Goal: Information Seeking & Learning: Check status

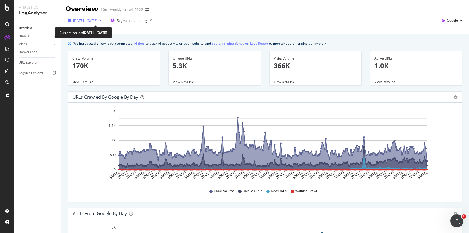
click at [97, 20] on span "2025 Jan. 1st - 2025 Sep. 17th" at bounding box center [85, 20] width 24 height 5
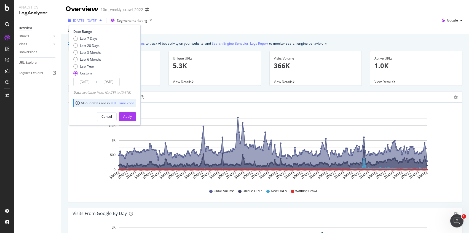
click at [102, 19] on icon "button" at bounding box center [100, 20] width 2 height 3
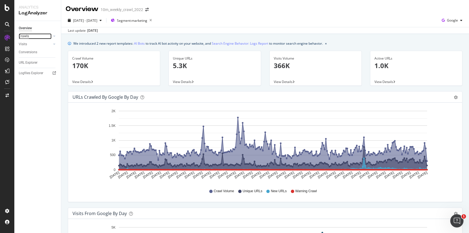
click at [22, 37] on div "Crawls" at bounding box center [24, 36] width 10 height 6
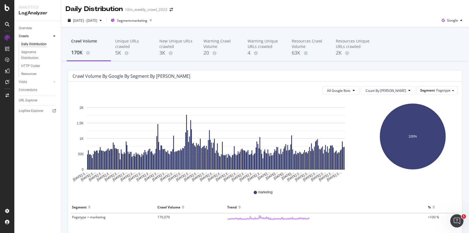
click at [7, 22] on icon at bounding box center [7, 24] width 4 height 4
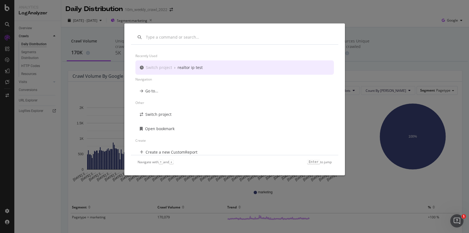
click at [383, 33] on div "Recently used Switch project › realtor ip test Navigation Go to... Other Switch…" at bounding box center [234, 116] width 469 height 233
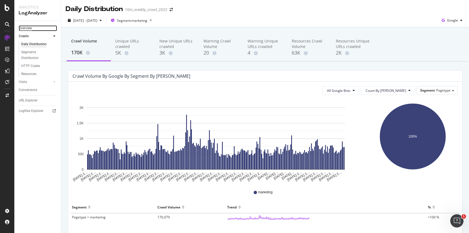
click at [31, 29] on div "Overview" at bounding box center [25, 28] width 13 height 6
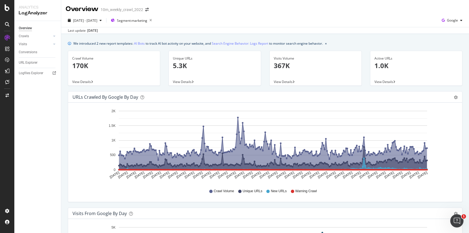
click at [77, 82] on span "View Details" at bounding box center [81, 81] width 19 height 5
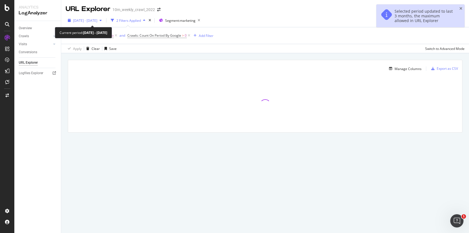
click at [97, 21] on span "2025 Jun. 18th - Sep. 17th" at bounding box center [85, 20] width 24 height 5
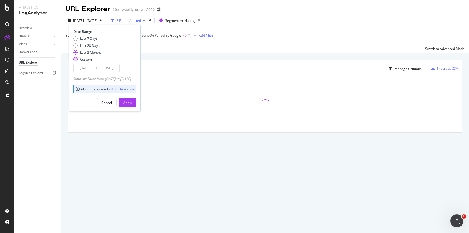
click at [86, 58] on div "Custom" at bounding box center [86, 59] width 12 height 5
click at [88, 69] on input "2025/08/21" at bounding box center [85, 68] width 22 height 8
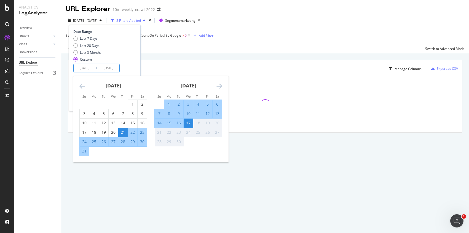
click at [82, 85] on icon "Move backward to switch to the previous month." at bounding box center [82, 86] width 6 height 7
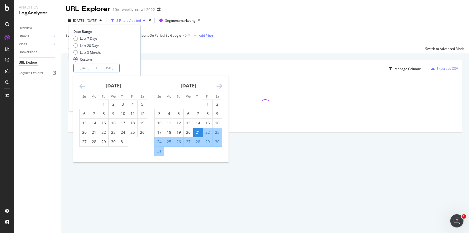
click at [82, 85] on icon "Move backward to switch to the previous month." at bounding box center [82, 86] width 6 height 7
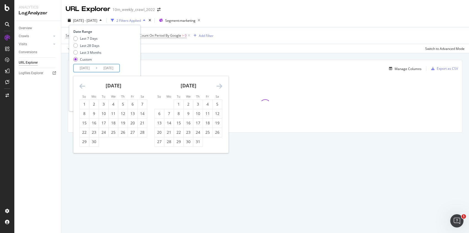
click at [82, 85] on icon "Move backward to switch to the previous month." at bounding box center [82, 86] width 6 height 7
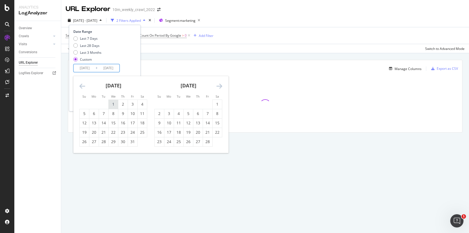
click at [112, 105] on div "1" at bounding box center [113, 104] width 9 height 6
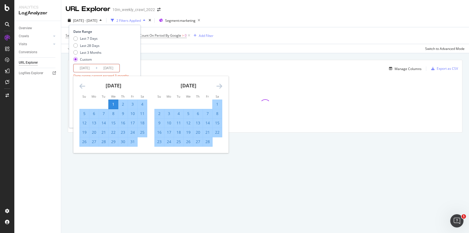
type input "2025/01/01"
click at [135, 61] on div "Last 7 Days Last 28 Days Last 3 Months Custom" at bounding box center [103, 50] width 61 height 28
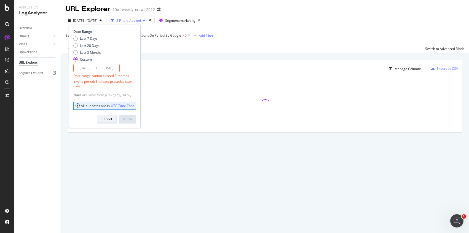
click at [112, 117] on div "Cancel" at bounding box center [106, 119] width 10 height 5
